Goal: Information Seeking & Learning: Learn about a topic

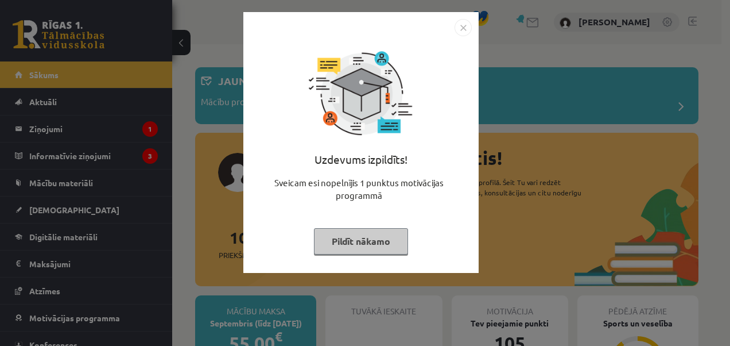
click at [469, 25] on img "Close" at bounding box center [463, 27] width 17 height 17
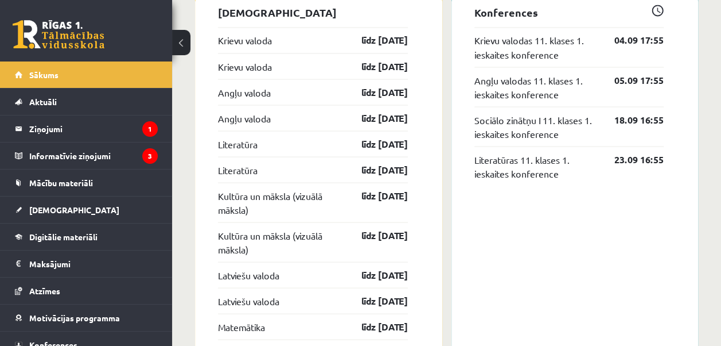
scroll to position [1263, 0]
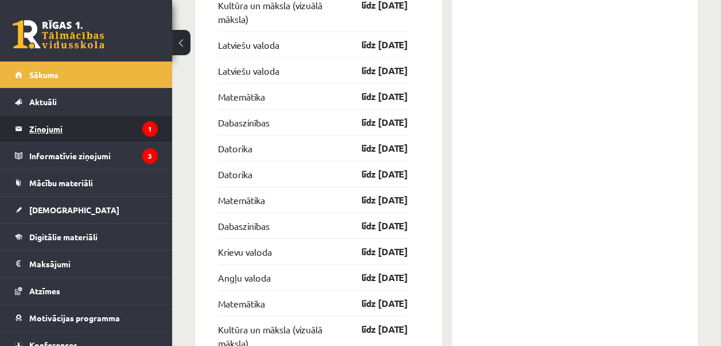
click at [117, 125] on legend "Ziņojumi 1" at bounding box center [93, 128] width 129 height 26
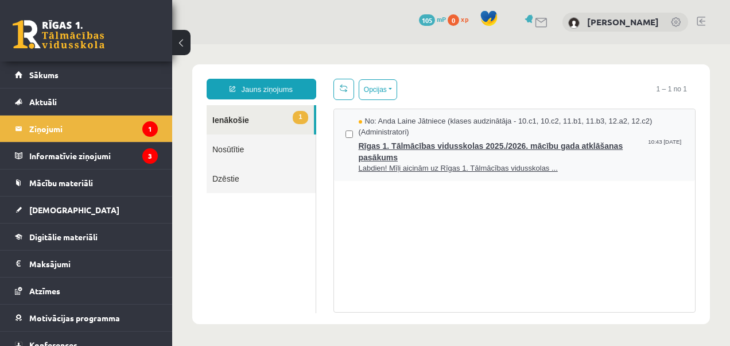
click at [430, 168] on span "Labdien! Mīļi aicinām uz Rīgas 1. Tālmācības vidusskolas ..." at bounding box center [521, 168] width 325 height 11
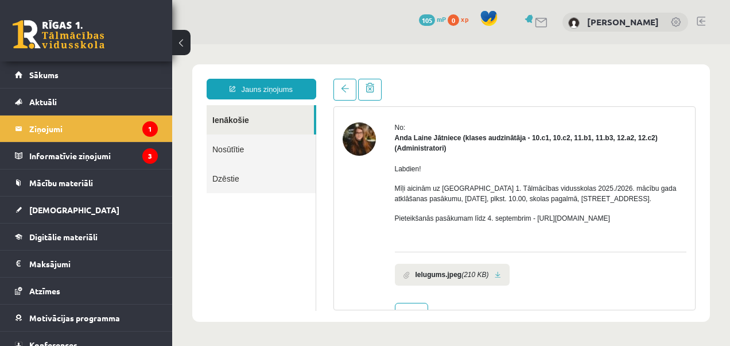
scroll to position [69, 0]
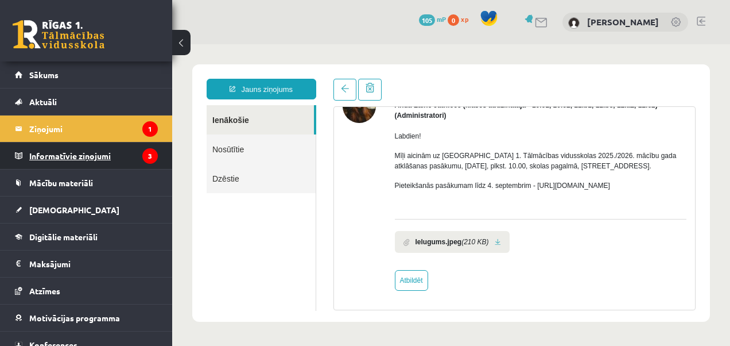
click at [75, 157] on legend "Informatīvie ziņojumi 3" at bounding box center [93, 155] width 129 height 26
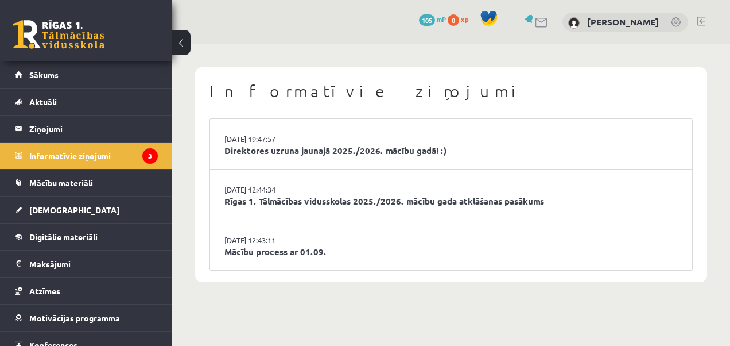
click at [340, 247] on link "Mācību process ar 01.09." at bounding box center [450, 251] width 453 height 13
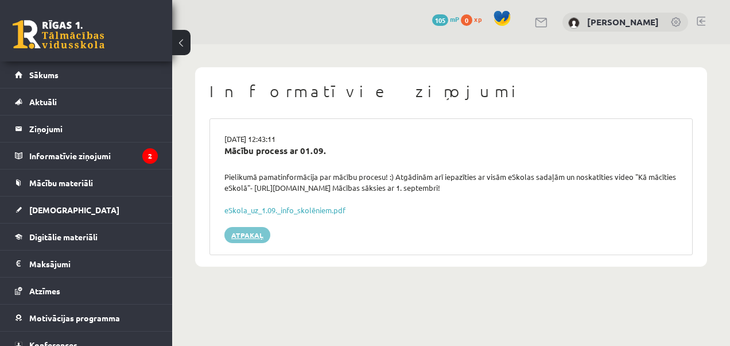
click at [245, 236] on link "Atpakaļ" at bounding box center [247, 235] width 46 height 16
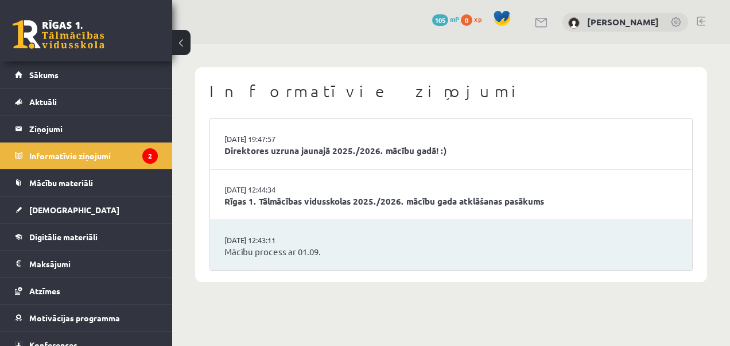
click at [278, 214] on li "29.08.2025 12:44:34 Rīgas 1. Tālmācības vidusskolas 2025./2026. mācību gada atk…" at bounding box center [451, 194] width 482 height 51
click at [284, 202] on link "Rīgas 1. Tālmācības vidusskolas 2025./2026. mācību gada atklāšanas pasākums" at bounding box center [450, 201] width 453 height 13
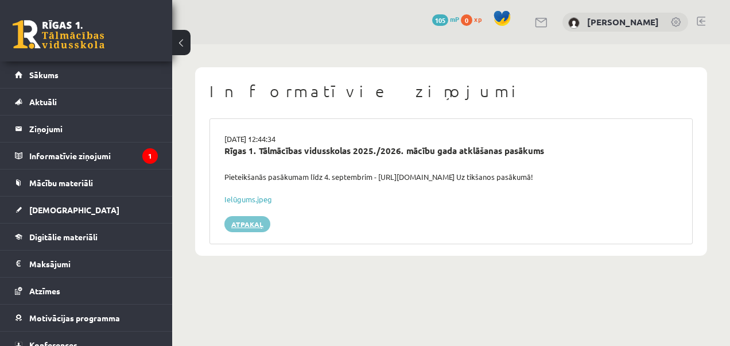
click at [263, 225] on link "Atpakaļ" at bounding box center [247, 224] width 46 height 16
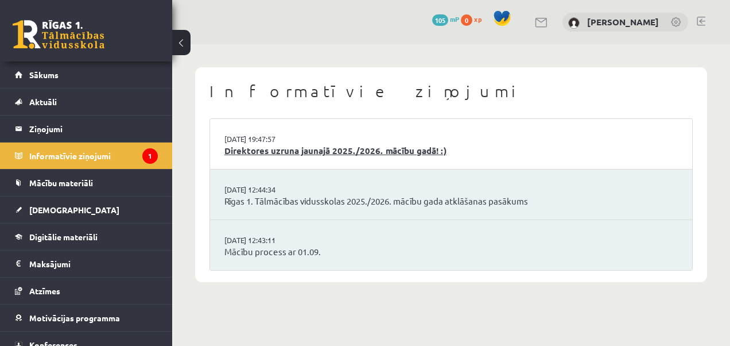
click at [278, 156] on link "Direktores uzruna jaunajā 2025./2026. mācību gadā! :)" at bounding box center [450, 150] width 453 height 13
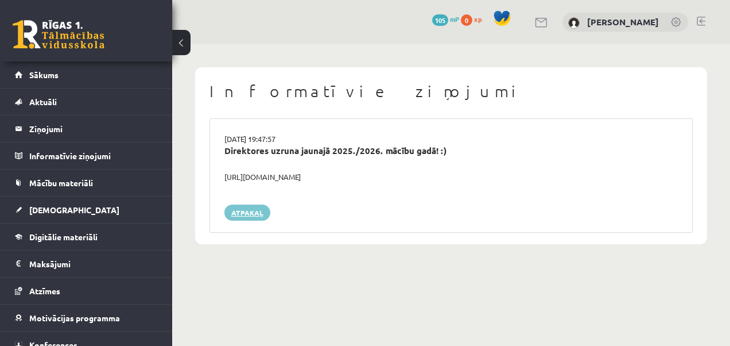
click at [248, 220] on link "Atpakaļ" at bounding box center [247, 212] width 46 height 16
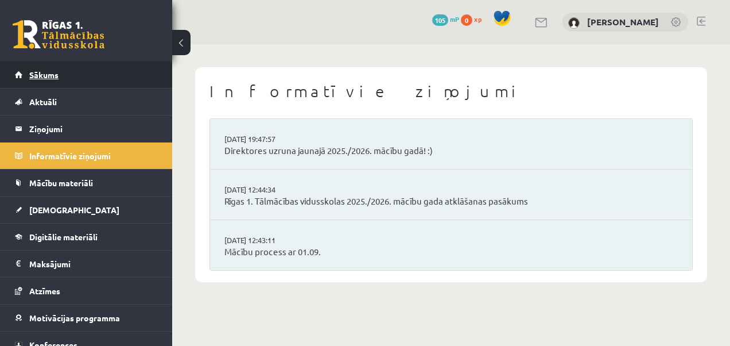
click at [95, 86] on link "Sākums" at bounding box center [86, 74] width 143 height 26
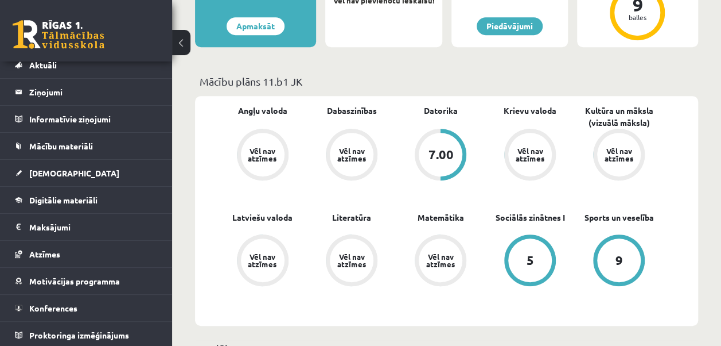
scroll to position [287, 0]
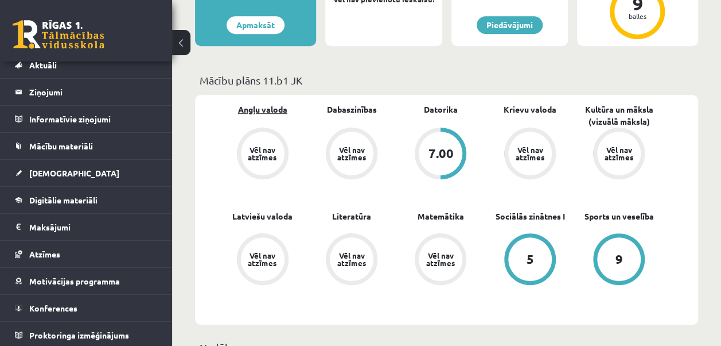
click at [277, 109] on link "Angļu valoda" at bounding box center [262, 109] width 49 height 12
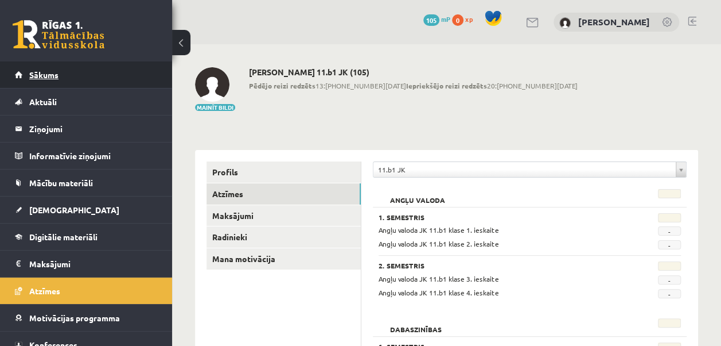
click at [104, 83] on link "Sākums" at bounding box center [86, 74] width 143 height 26
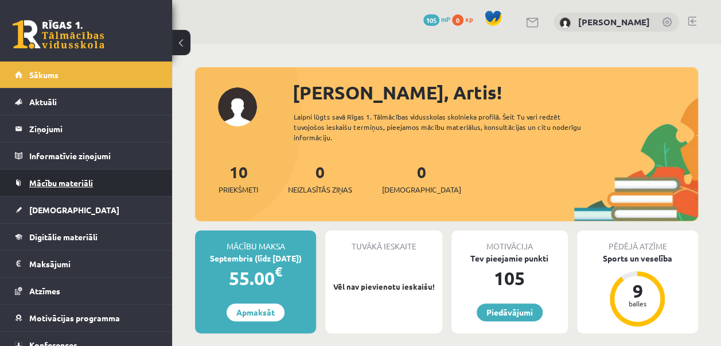
click at [72, 186] on link "Mācību materiāli" at bounding box center [86, 182] width 143 height 26
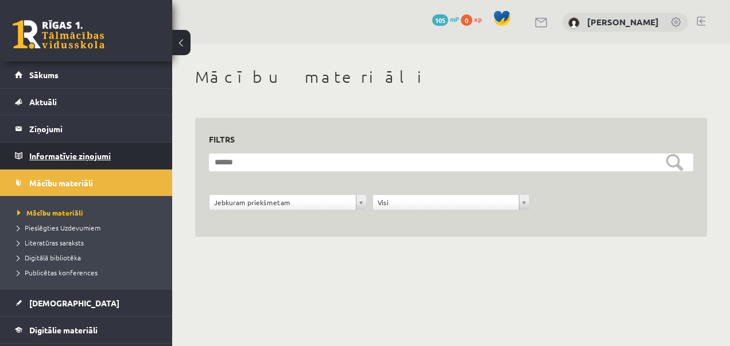
click at [71, 153] on legend "Informatīvie ziņojumi 0" at bounding box center [93, 155] width 129 height 26
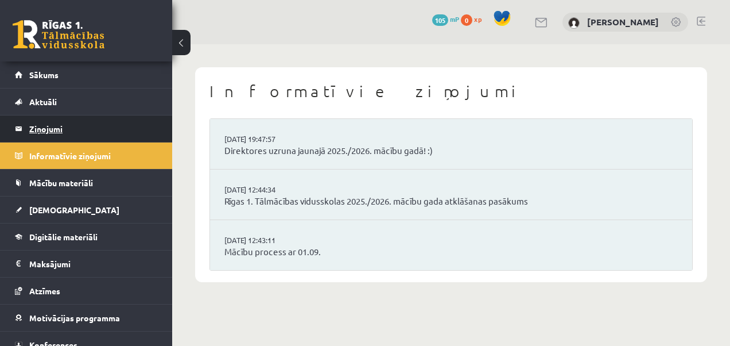
click at [79, 127] on legend "Ziņojumi 0" at bounding box center [93, 128] width 129 height 26
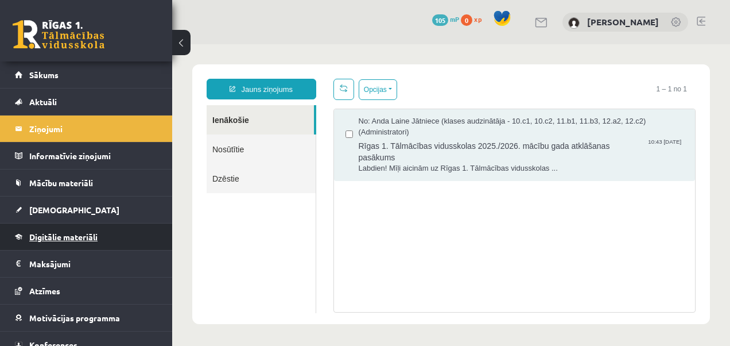
click at [78, 229] on link "Digitālie materiāli" at bounding box center [86, 236] width 143 height 26
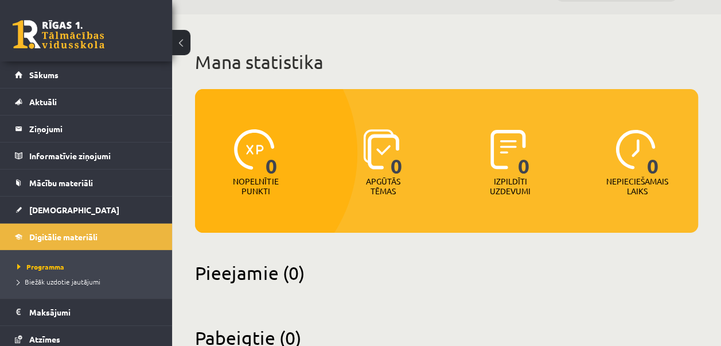
scroll to position [12, 0]
